Goal: Task Accomplishment & Management: Complete application form

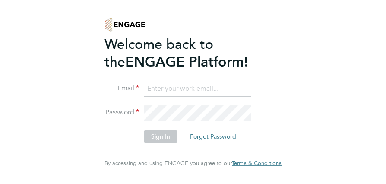
click at [160, 93] on input at bounding box center [197, 89] width 107 height 16
type input "gumbaminsusera@gmail.com"
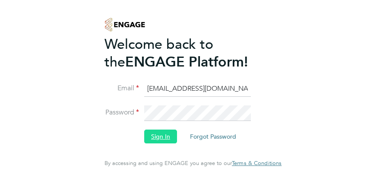
click at [144, 137] on button "Sign In" at bounding box center [160, 136] width 33 height 14
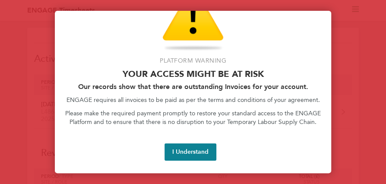
scroll to position [9, 0]
click at [177, 148] on button "I Understand" at bounding box center [190, 151] width 52 height 17
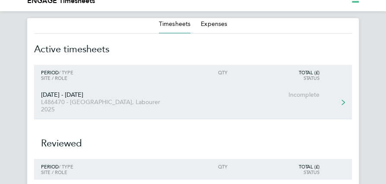
click at [342, 99] on icon at bounding box center [342, 102] width 3 height 6
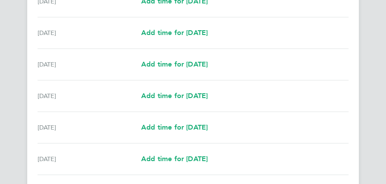
scroll to position [197, 0]
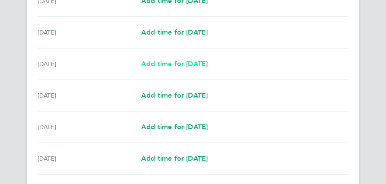
click at [208, 63] on span "Add time for [DATE]" at bounding box center [174, 64] width 66 height 8
select select "60"
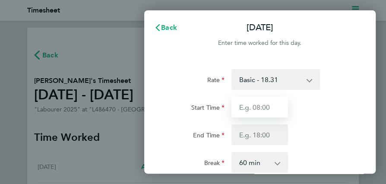
click at [257, 109] on input "Start Time" at bounding box center [259, 107] width 57 height 21
type input "08:00"
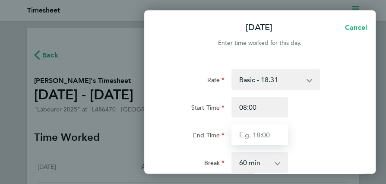
click at [256, 137] on input "End Time" at bounding box center [259, 134] width 57 height 21
type input "17:00"
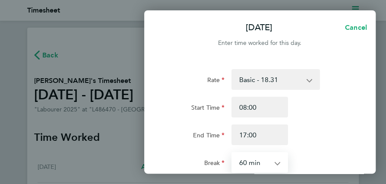
click at [254, 162] on select "0 min 15 min 30 min 45 min 60 min 75 min 90 min" at bounding box center [254, 162] width 44 height 19
select select "30"
click at [232, 153] on select "0 min 15 min 30 min 45 min 60 min 75 min 90 min" at bounding box center [254, 162] width 44 height 19
click at [334, 120] on div "Start Time 08:00 End Time 17:00" at bounding box center [260, 121] width 190 height 48
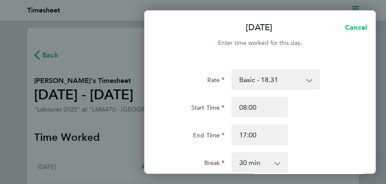
click at [334, 120] on div "Start Time 08:00 End Time 17:00" at bounding box center [260, 121] width 190 height 48
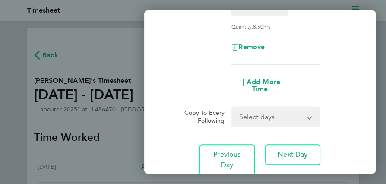
scroll to position [158, 0]
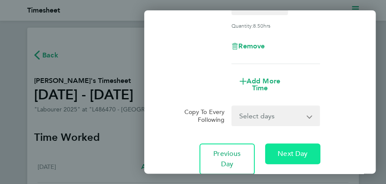
click at [293, 158] on span "Next Day" at bounding box center [293, 153] width 30 height 9
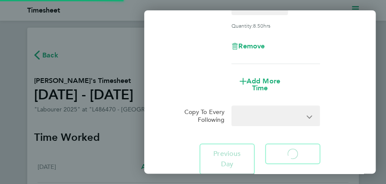
select select "60"
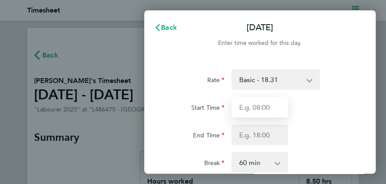
click at [268, 107] on input "Start Time" at bounding box center [259, 107] width 57 height 21
type input "08:00"
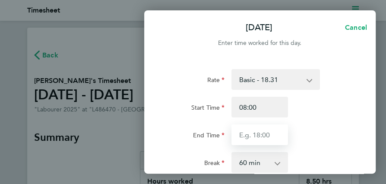
click at [260, 136] on input "End Time" at bounding box center [259, 134] width 57 height 21
type input "17:00"
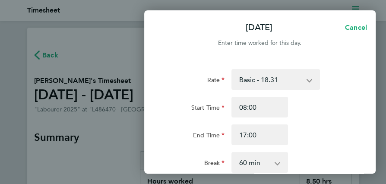
click at [259, 163] on select "0 min 15 min 30 min 45 min 60 min 75 min 90 min" at bounding box center [254, 162] width 44 height 19
select select "30"
click at [232, 153] on select "0 min 15 min 30 min 45 min 60 min 75 min 90 min" at bounding box center [254, 162] width 44 height 19
click at [304, 152] on div "Break 0 min 15 min 30 min 45 min 60 min 75 min 90 min" at bounding box center [260, 162] width 190 height 21
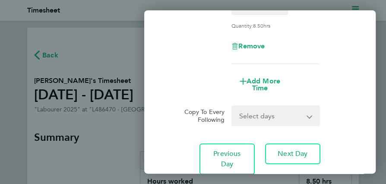
scroll to position [167, 0]
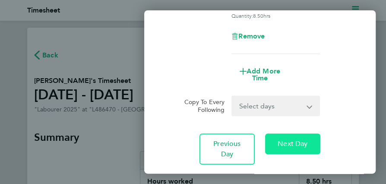
click at [304, 148] on span "Next Day" at bounding box center [293, 143] width 30 height 9
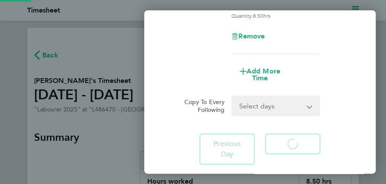
select select "60"
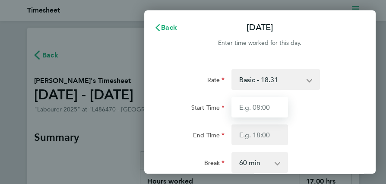
click at [269, 111] on input "Start Time" at bounding box center [259, 107] width 57 height 21
type input "08:00"
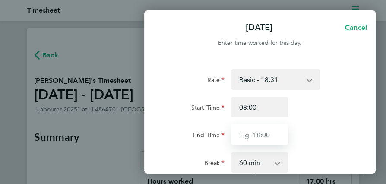
click at [262, 135] on input "End Time" at bounding box center [259, 134] width 57 height 21
type input "17:00"
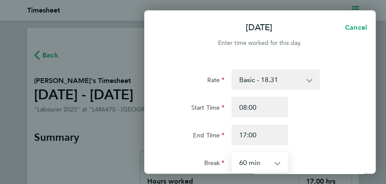
click at [259, 161] on select "0 min 15 min 30 min 45 min 60 min 75 min 90 min" at bounding box center [254, 162] width 44 height 19
select select "30"
click at [232, 153] on select "0 min 15 min 30 min 45 min 60 min 75 min 90 min" at bounding box center [254, 162] width 44 height 19
click at [309, 106] on div "Start Time 08:00" at bounding box center [260, 107] width 190 height 21
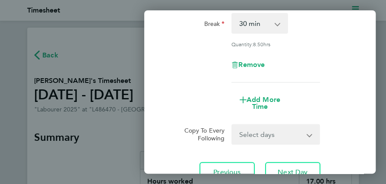
scroll to position [148, 0]
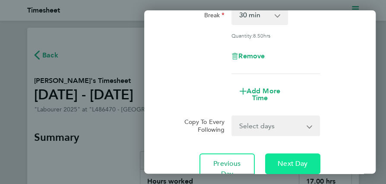
click at [284, 165] on span "Next Day" at bounding box center [293, 163] width 30 height 9
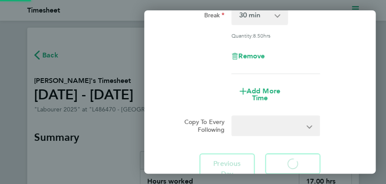
select select "60"
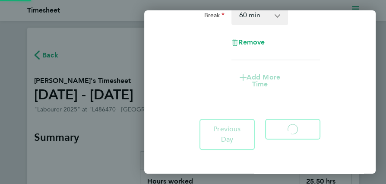
select select "60"
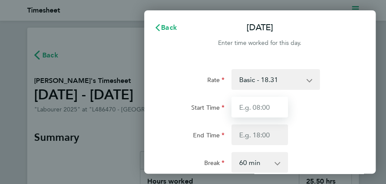
click at [271, 107] on input "Start Time" at bounding box center [259, 107] width 57 height 21
type input "08:00"
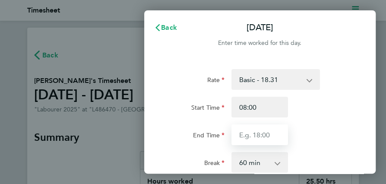
click at [259, 137] on input "End Time" at bounding box center [259, 134] width 57 height 21
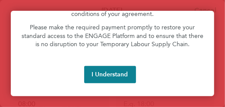
scroll to position [109, 0]
click at [136, 83] on button "I Understand" at bounding box center [110, 74] width 52 height 17
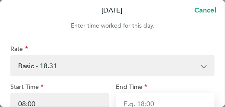
click at [132, 101] on input "End Time" at bounding box center [165, 103] width 99 height 21
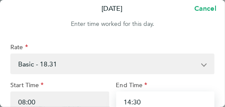
click at [157, 103] on input "14:30" at bounding box center [165, 101] width 99 height 21
type input "14:30"
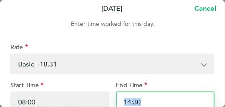
click at [190, 98] on input "14:30" at bounding box center [165, 101] width 99 height 21
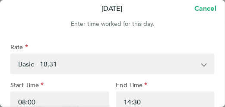
click at [201, 9] on span "Cancel" at bounding box center [204, 8] width 25 height 8
select select "60"
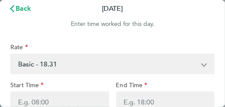
scroll to position [0, 0]
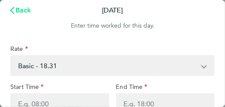
click at [25, 11] on span "Back" at bounding box center [24, 10] width 16 height 8
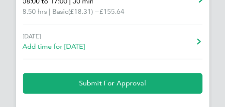
scroll to position [454, 0]
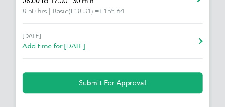
click at [85, 48] on span "Add time for [DATE]" at bounding box center [54, 46] width 62 height 10
select select "60"
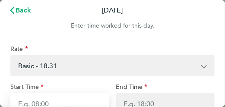
click at [49, 101] on input "Start Time" at bounding box center [59, 103] width 99 height 21
type input "08:00"
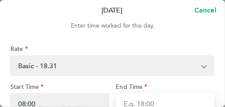
click at [148, 106] on input "End Time" at bounding box center [165, 103] width 99 height 21
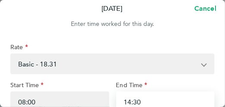
type input "14:30"
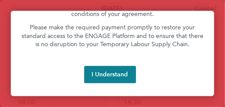
scroll to position [102, 0]
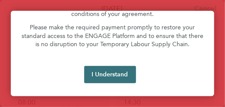
click at [123, 80] on button "I Understand" at bounding box center [110, 74] width 52 height 17
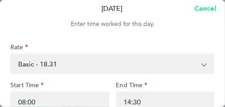
click at [196, 9] on span "Cancel" at bounding box center [204, 8] width 25 height 8
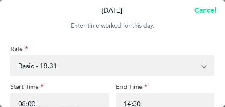
select select "60"
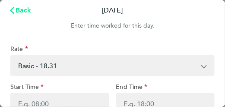
click at [12, 9] on icon "button" at bounding box center [12, 10] width 4 height 7
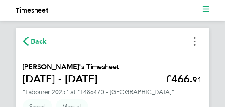
click at [196, 41] on button "Timesheets Menu" at bounding box center [195, 41] width 16 height 13
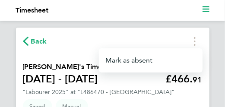
click at [102, 41] on div "Back [PERSON_NAME] as absent" at bounding box center [113, 41] width 180 height 13
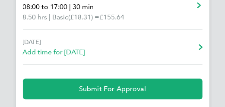
scroll to position [449, 0]
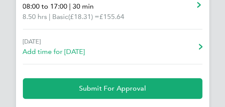
click at [200, 49] on icon at bounding box center [200, 47] width 3 height 6
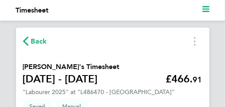
select select "60"
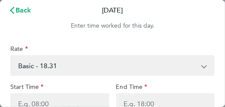
click at [207, 46] on div "Rate" at bounding box center [112, 50] width 204 height 10
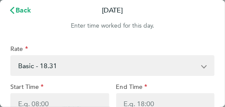
click at [207, 46] on div "Rate" at bounding box center [112, 50] width 204 height 10
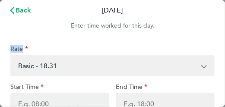
click at [207, 46] on div "Rate" at bounding box center [112, 50] width 204 height 10
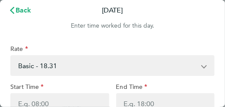
click at [213, 70] on app-icon-cross-button at bounding box center [208, 65] width 10 height 19
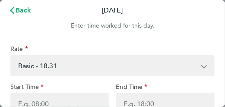
click at [213, 70] on app-icon-cross-button at bounding box center [208, 65] width 10 height 19
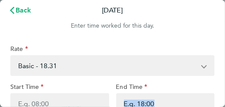
click at [216, 93] on div "End Time" at bounding box center [166, 88] width 106 height 10
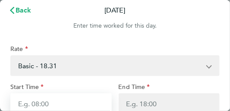
click at [39, 101] on input "Start Time" at bounding box center [60, 103] width 101 height 21
type input "08:00"
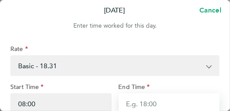
click at [145, 106] on input "End Time" at bounding box center [169, 103] width 101 height 21
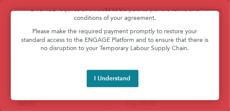
scroll to position [99, 0]
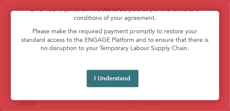
click at [108, 85] on button "I Understand" at bounding box center [113, 78] width 52 height 17
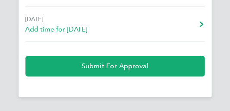
scroll to position [473, 0]
click at [170, 31] on link "[DATE] Add time for [DATE] Add time for [DATE]" at bounding box center [115, 24] width 180 height 35
select select "60"
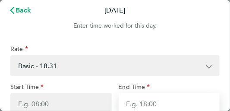
click at [161, 111] on input "End Time" at bounding box center [169, 103] width 101 height 21
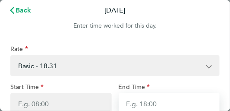
click at [161, 111] on input "End Time" at bounding box center [169, 103] width 101 height 21
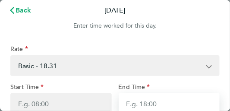
click at [161, 111] on input "End Time" at bounding box center [169, 103] width 101 height 21
type input "14:30"
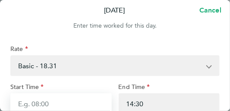
click at [51, 104] on input "Start Time" at bounding box center [60, 103] width 101 height 21
type input "08:00"
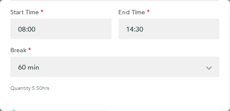
scroll to position [80, 0]
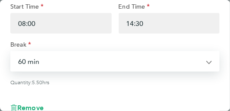
click at [40, 62] on select "0 min 15 min 30 min 45 min 60 min 75 min 90 min" at bounding box center [109, 61] width 197 height 19
click at [11, 53] on select "0 min 15 min 30 min 45 min 60 min 75 min 90 min" at bounding box center [109, 61] width 197 height 19
select select "30"
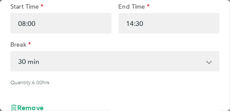
click at [102, 90] on div "Rate Basic - 18.31 Overtime - 27.11 Start Time 08:00 End Time 14:30 Break 0 min…" at bounding box center [114, 48] width 209 height 166
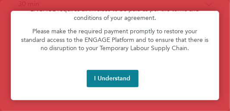
scroll to position [86, 0]
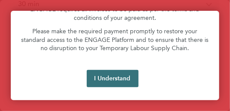
click at [105, 87] on button "I Understand" at bounding box center [113, 78] width 52 height 17
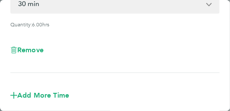
click at [157, 104] on div "Add More Time" at bounding box center [115, 95] width 216 height 31
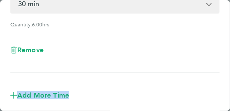
click at [157, 104] on div "Add More Time" at bounding box center [115, 95] width 216 height 31
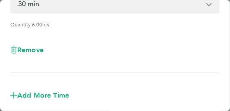
click at [112, 88] on div "Add More Time" at bounding box center [115, 95] width 216 height 31
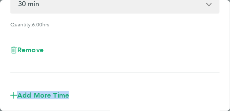
click at [112, 88] on div "Add More Time" at bounding box center [115, 95] width 216 height 31
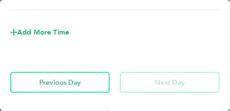
scroll to position [207, 0]
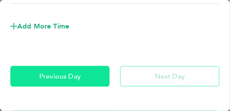
click at [93, 80] on button "Previous Day" at bounding box center [59, 76] width 99 height 21
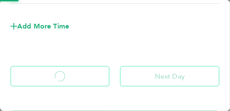
select select "30"
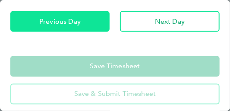
scroll to position [293, 0]
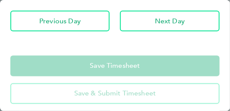
click at [108, 69] on app-form-button "Save Timesheet" at bounding box center [114, 66] width 209 height 21
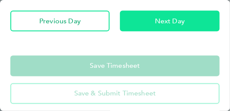
click at [151, 22] on button "Next Day" at bounding box center [170, 21] width 100 height 21
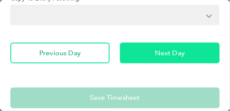
select select "30"
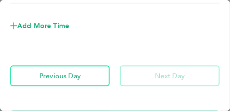
scroll to position [197, 0]
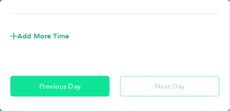
click at [92, 90] on button "Previous Day" at bounding box center [59, 86] width 99 height 21
select select "30"
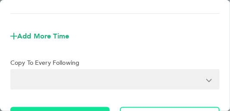
select select "30"
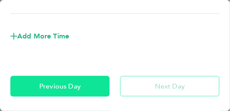
select select "30"
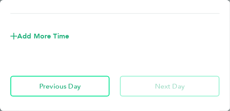
scroll to position [473, 0]
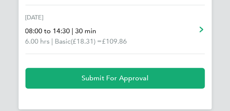
select select "30"
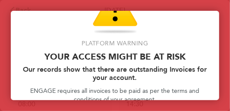
click at [88, 42] on p "Platform Warning" at bounding box center [115, 43] width 188 height 9
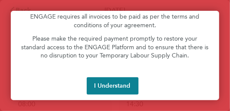
scroll to position [99, 0]
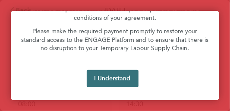
click at [110, 83] on button "I Understand" at bounding box center [113, 78] width 52 height 17
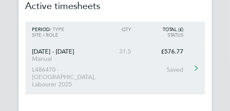
scroll to position [53, 0]
click at [196, 65] on icon at bounding box center [196, 68] width 3 height 6
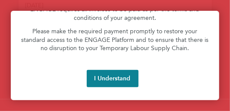
scroll to position [92, 0]
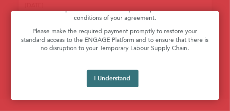
click at [134, 87] on button "I Understand" at bounding box center [113, 78] width 52 height 17
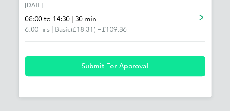
click at [129, 67] on span "Submit For Approval" at bounding box center [115, 66] width 67 height 9
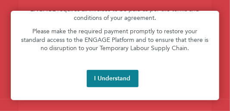
scroll to position [203, 0]
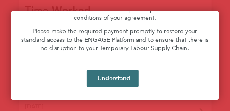
click at [128, 84] on button "I Understand" at bounding box center [113, 78] width 52 height 17
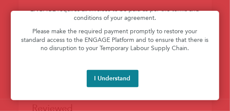
scroll to position [63, 0]
